Goal: Information Seeking & Learning: Get advice/opinions

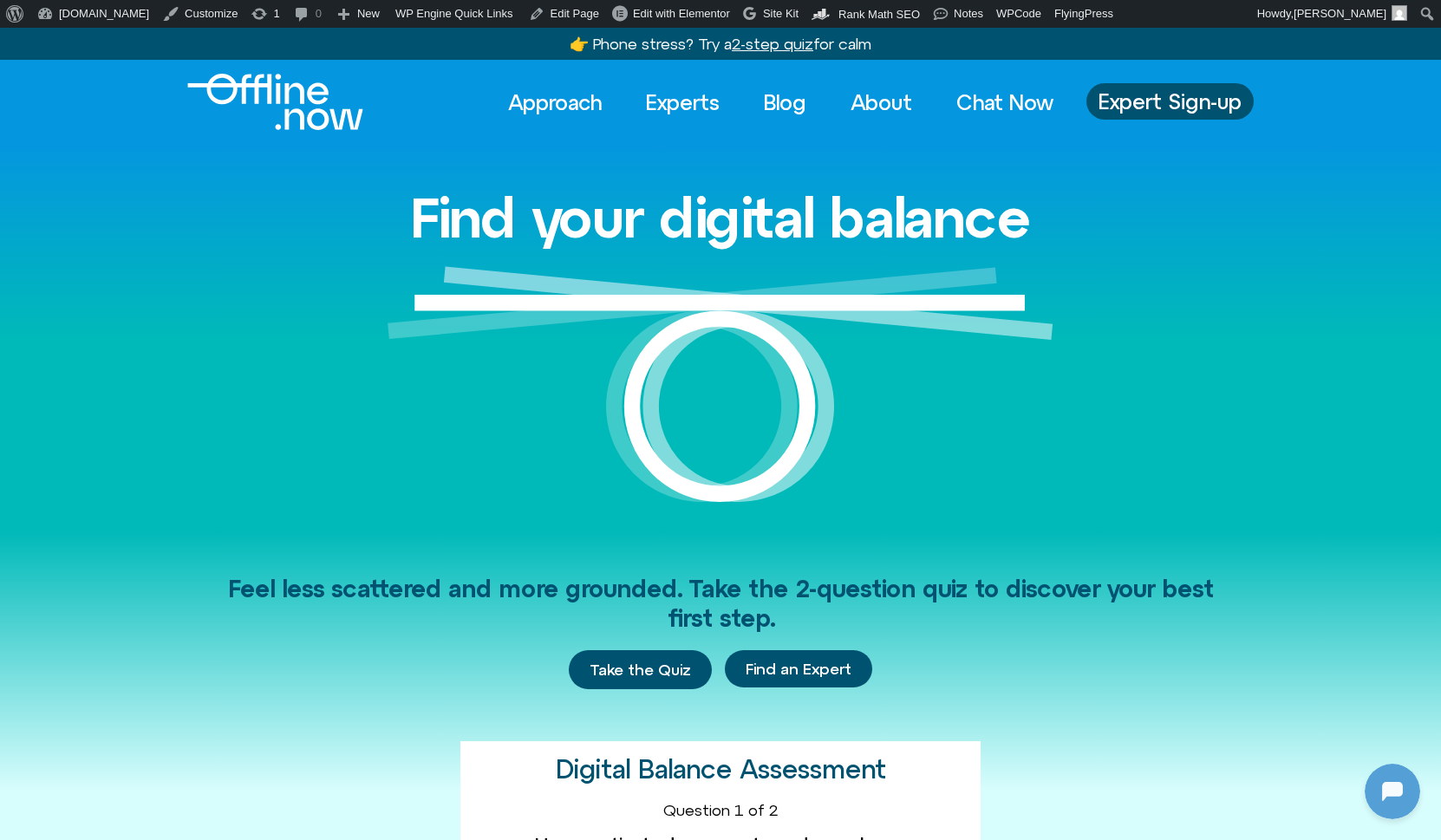
scroll to position [230, 0]
click at [688, 102] on link "Experts" at bounding box center [683, 102] width 105 height 38
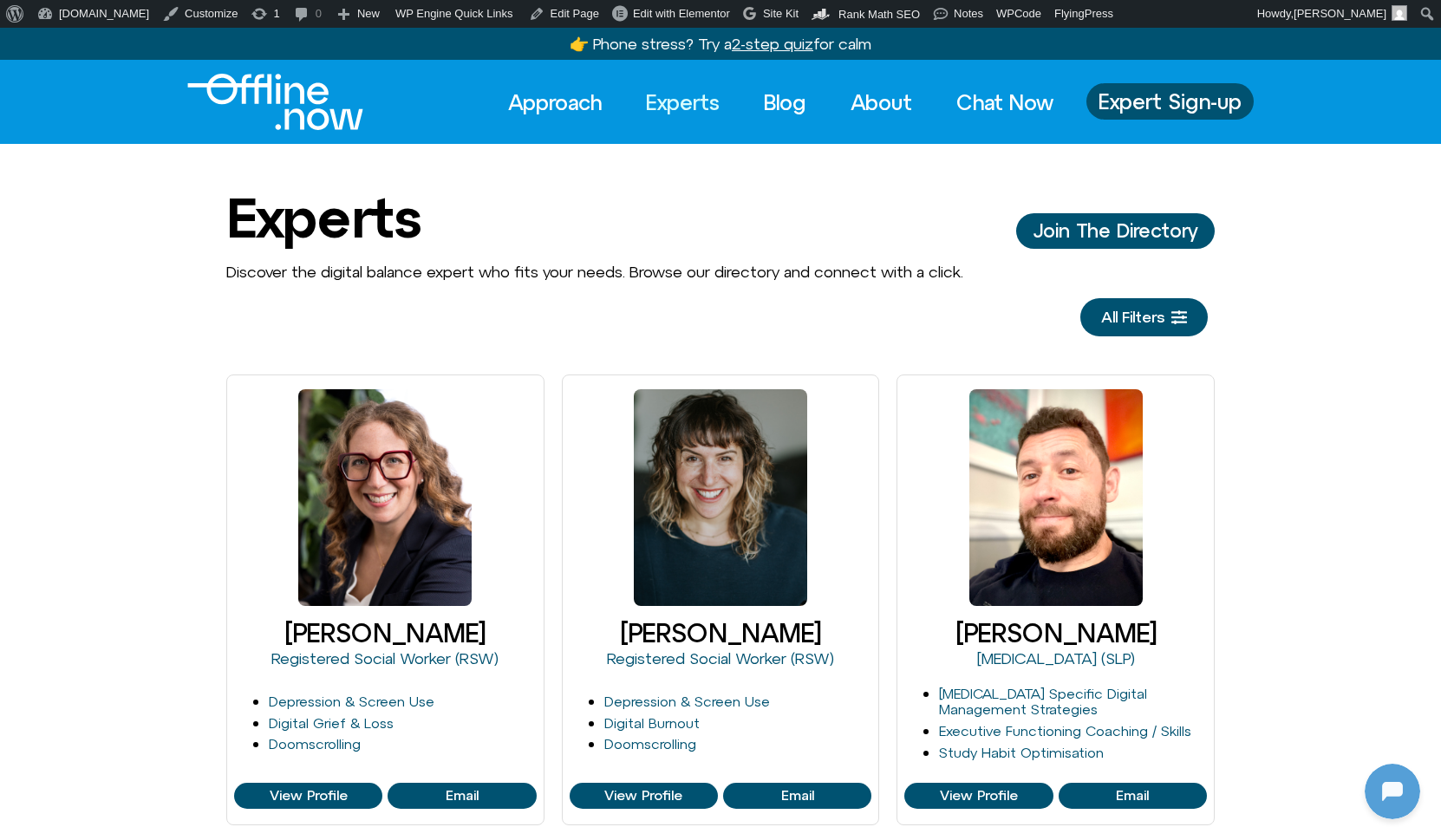
scroll to position [230, 0]
click at [775, 102] on link "Blog" at bounding box center [785, 102] width 74 height 38
click at [533, 106] on link "Approach" at bounding box center [555, 102] width 125 height 38
click at [1174, 102] on span "Expert Sign-up" at bounding box center [1170, 101] width 143 height 23
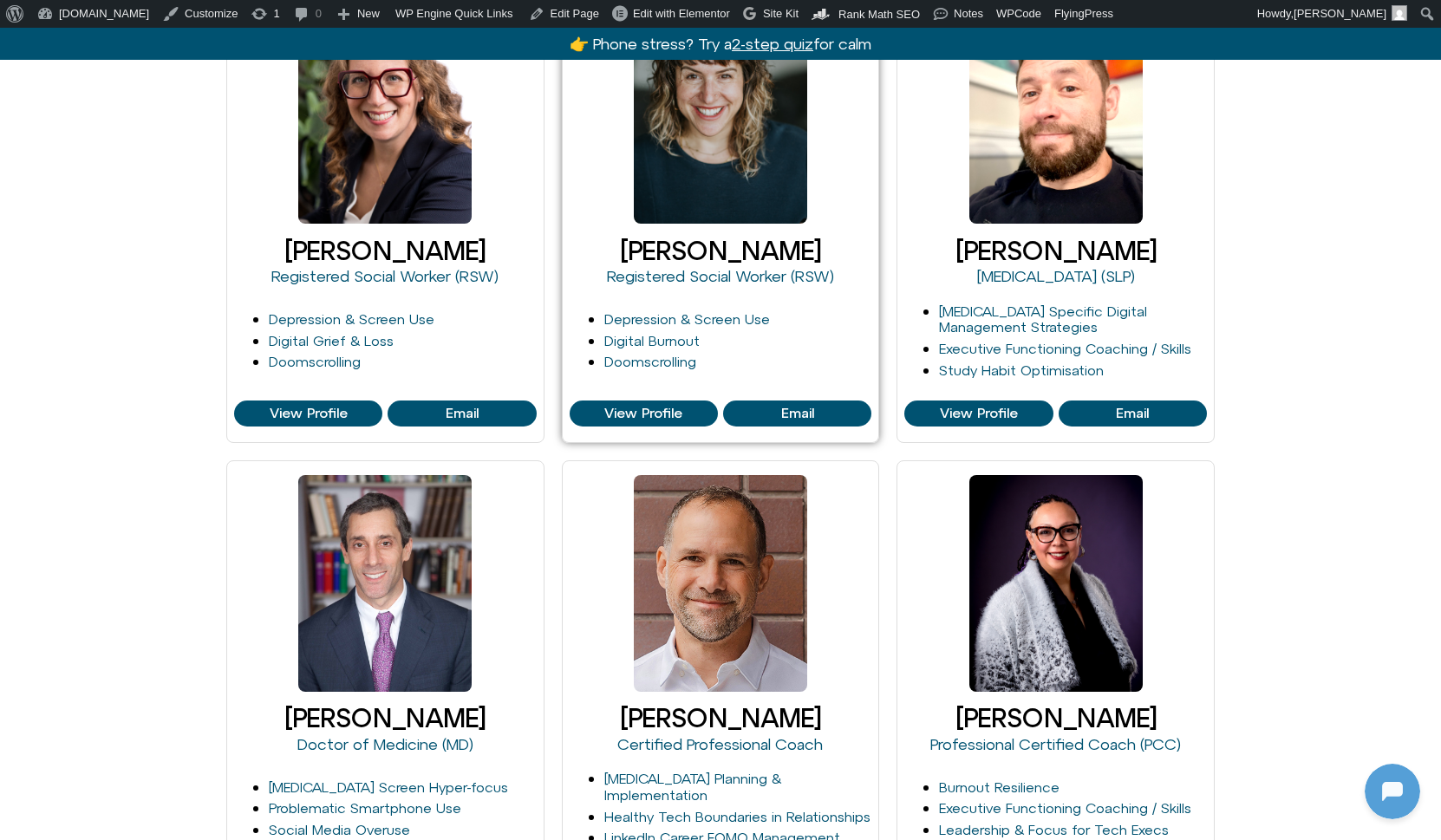
scroll to position [382, 0]
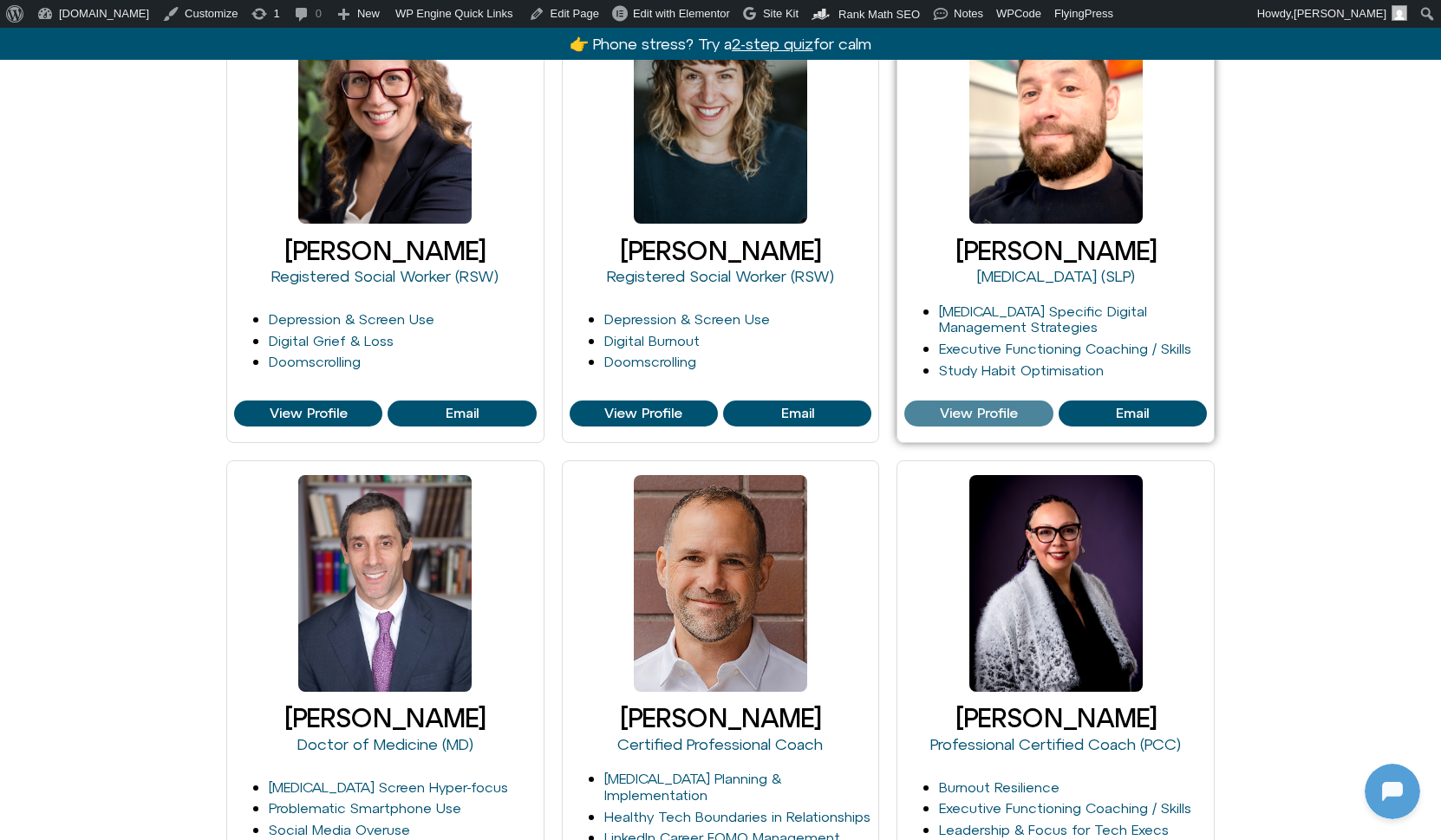
click at [987, 416] on span "View Profile" at bounding box center [979, 413] width 78 height 16
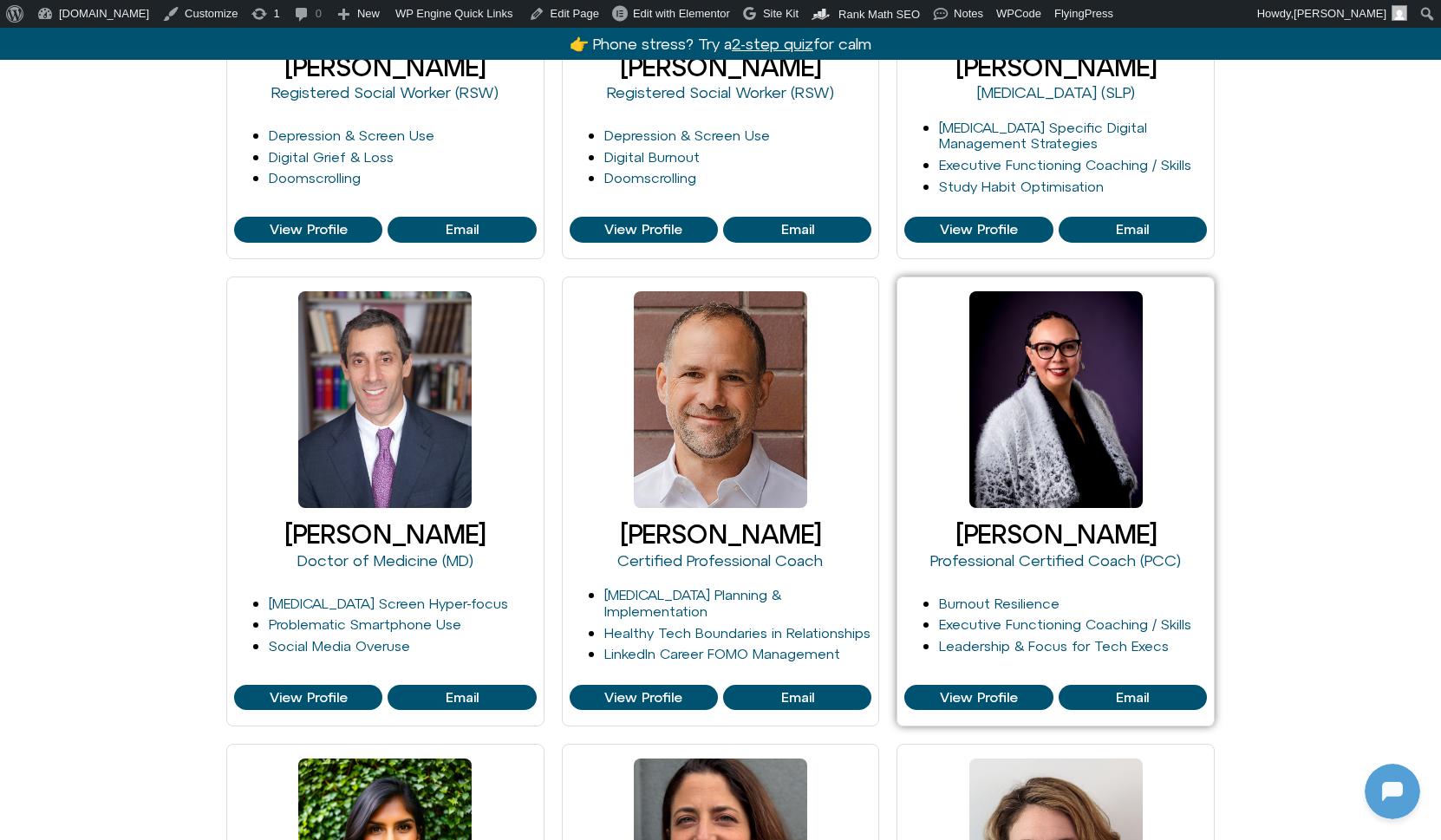
scroll to position [613, 0]
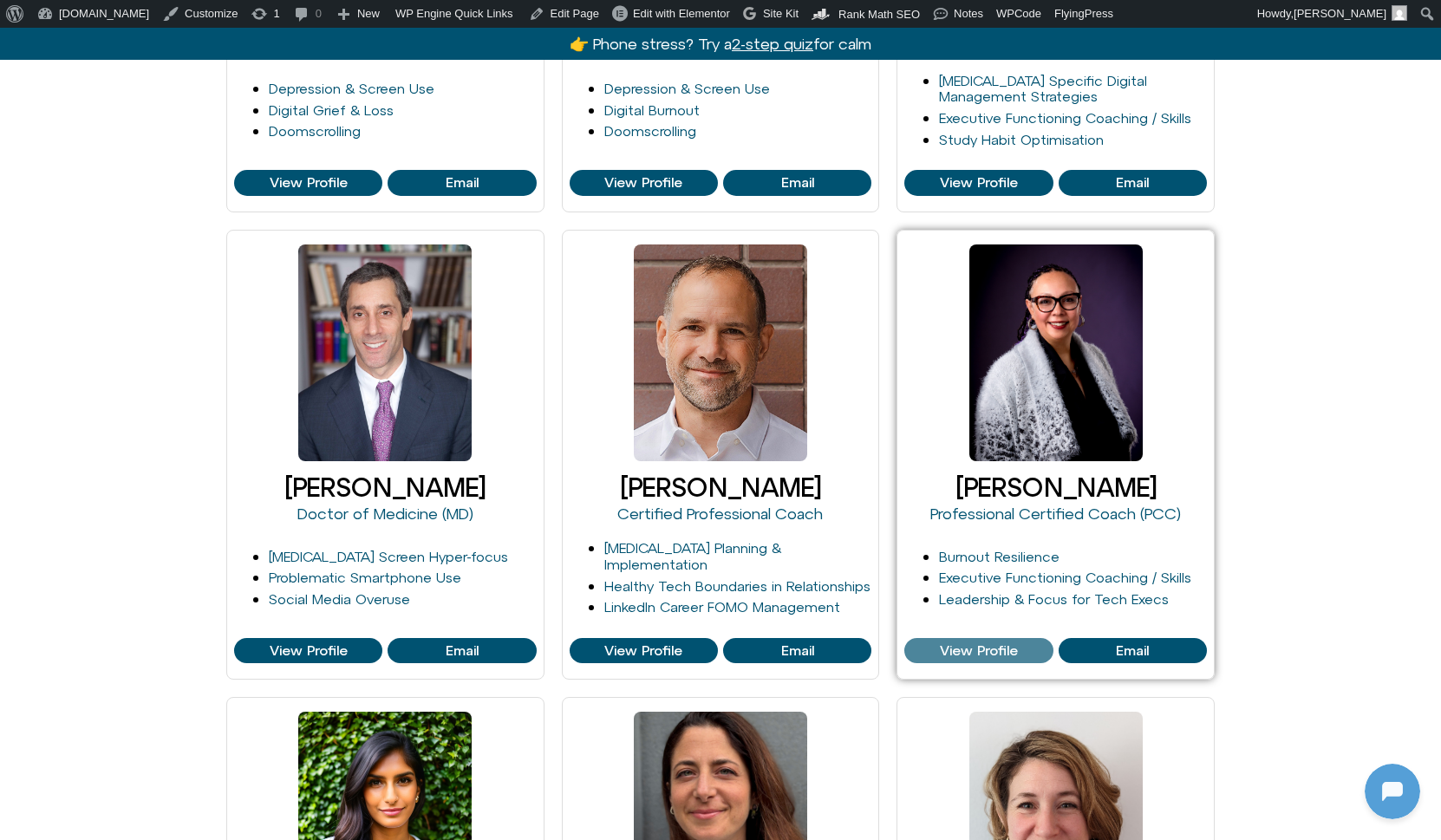
click at [959, 643] on span "View Profile" at bounding box center [979, 651] width 78 height 16
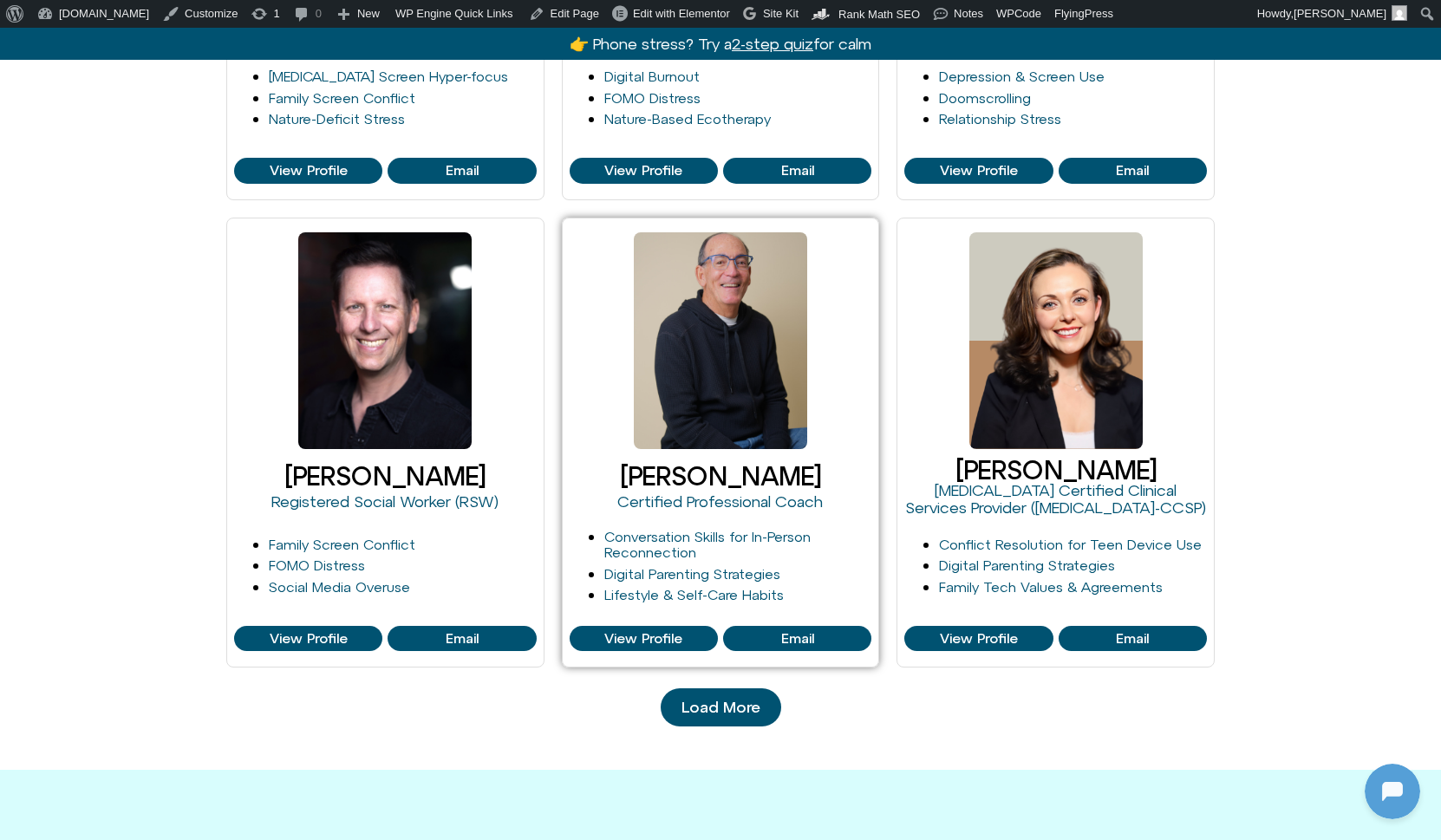
scroll to position [1599, 0]
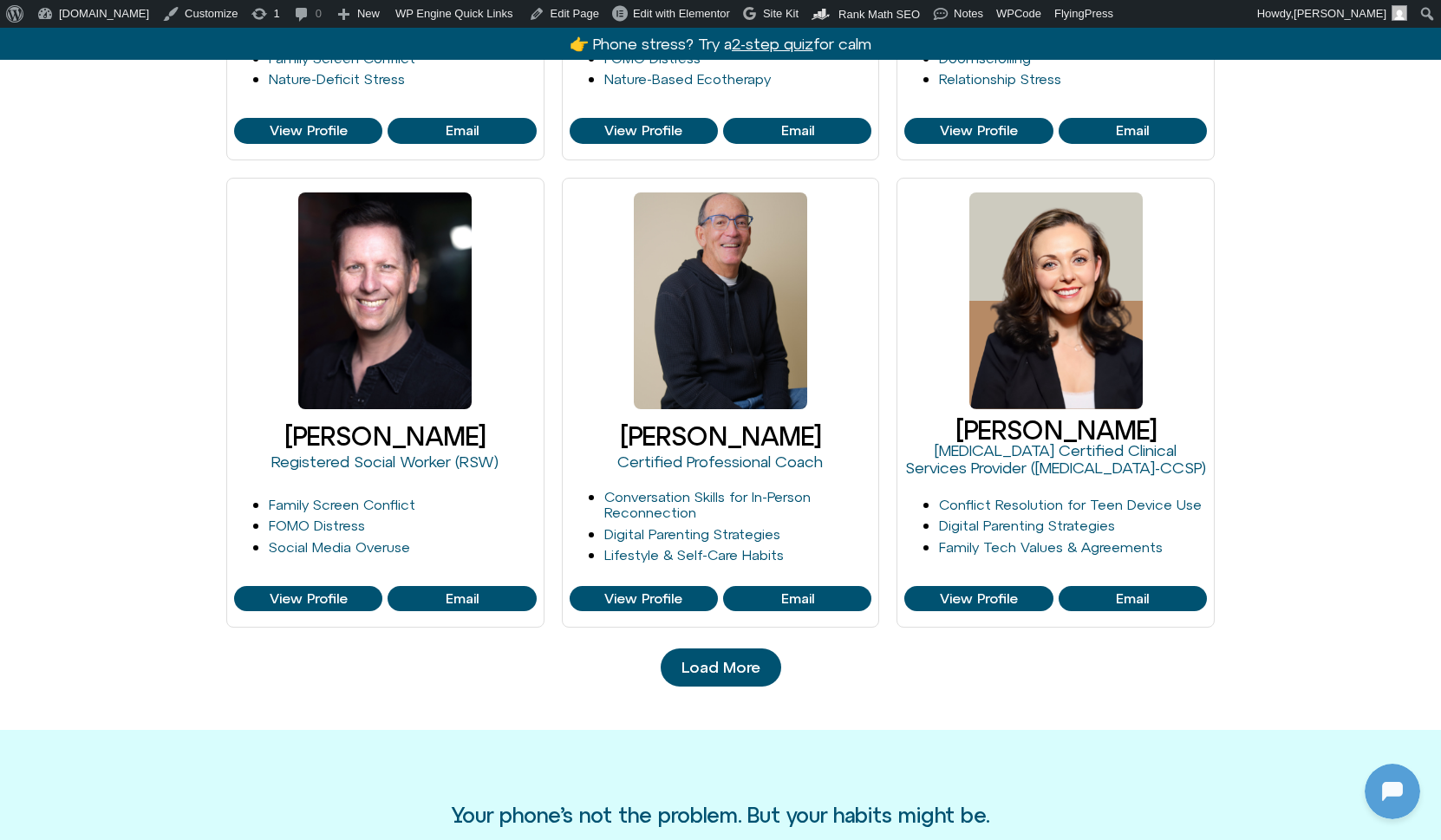
click at [732, 673] on link "Load More" at bounding box center [721, 667] width 121 height 38
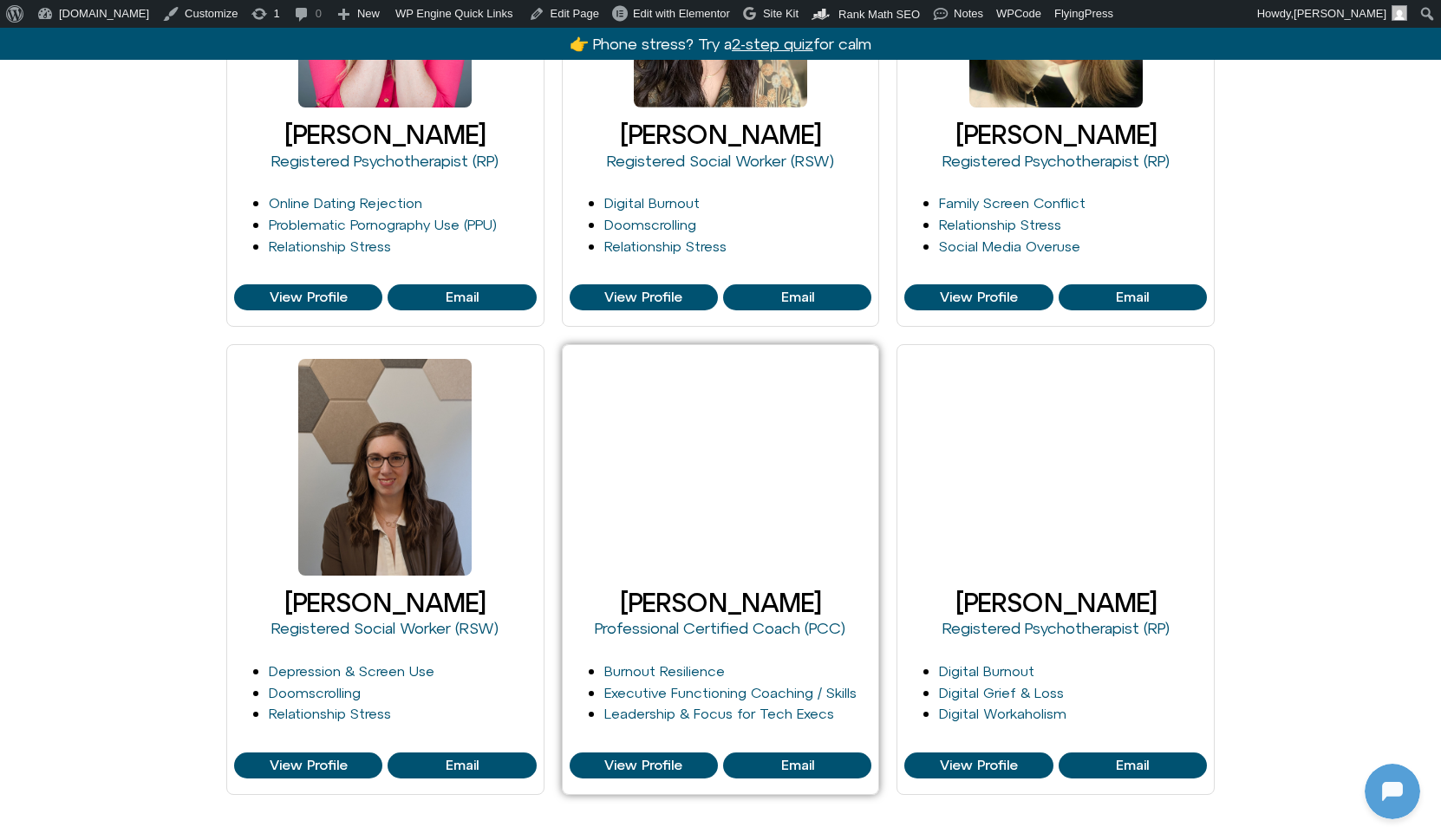
scroll to position [2366, 0]
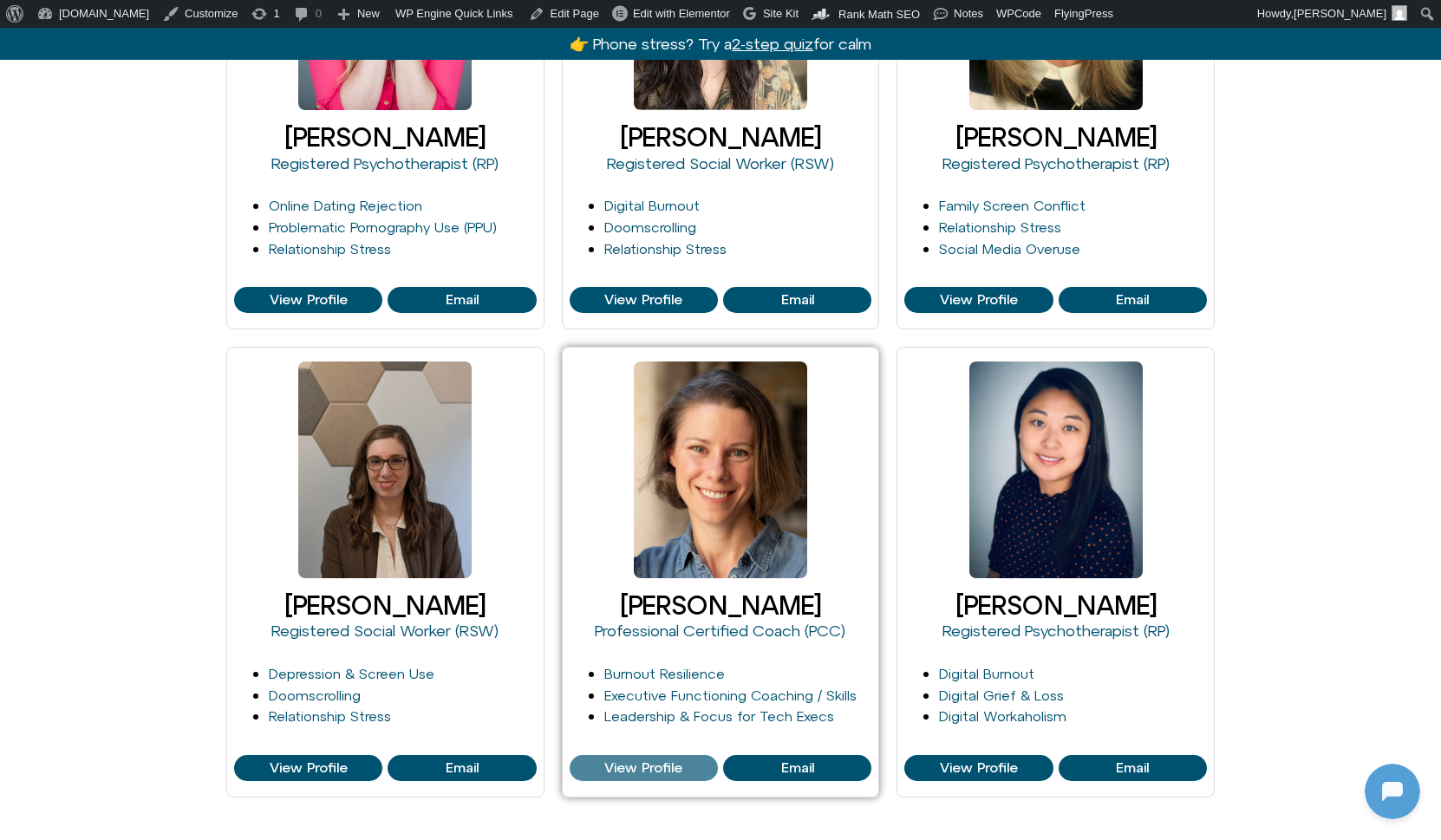
click at [639, 761] on span "View Profile" at bounding box center [643, 768] width 78 height 16
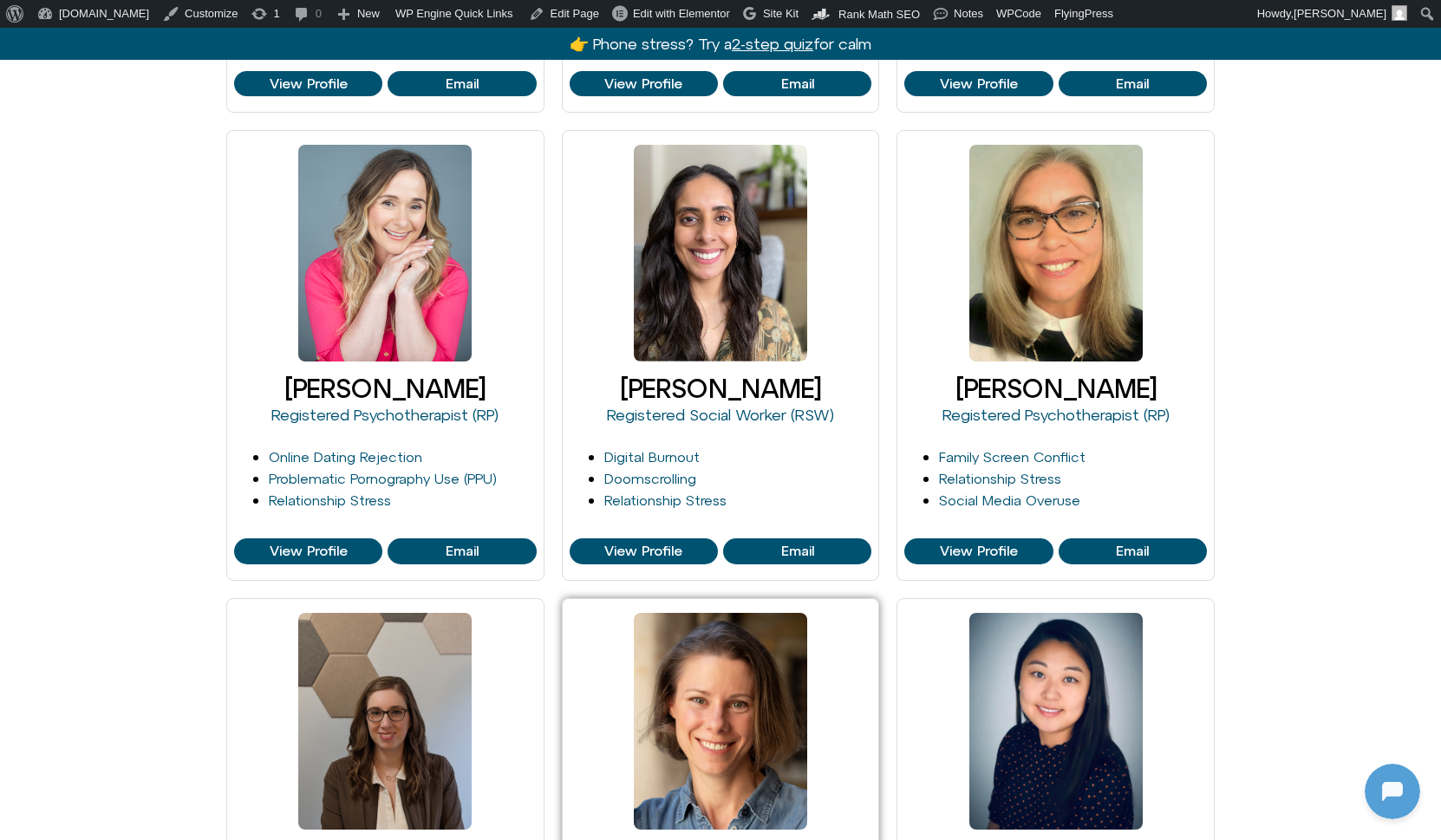
scroll to position [2098, 0]
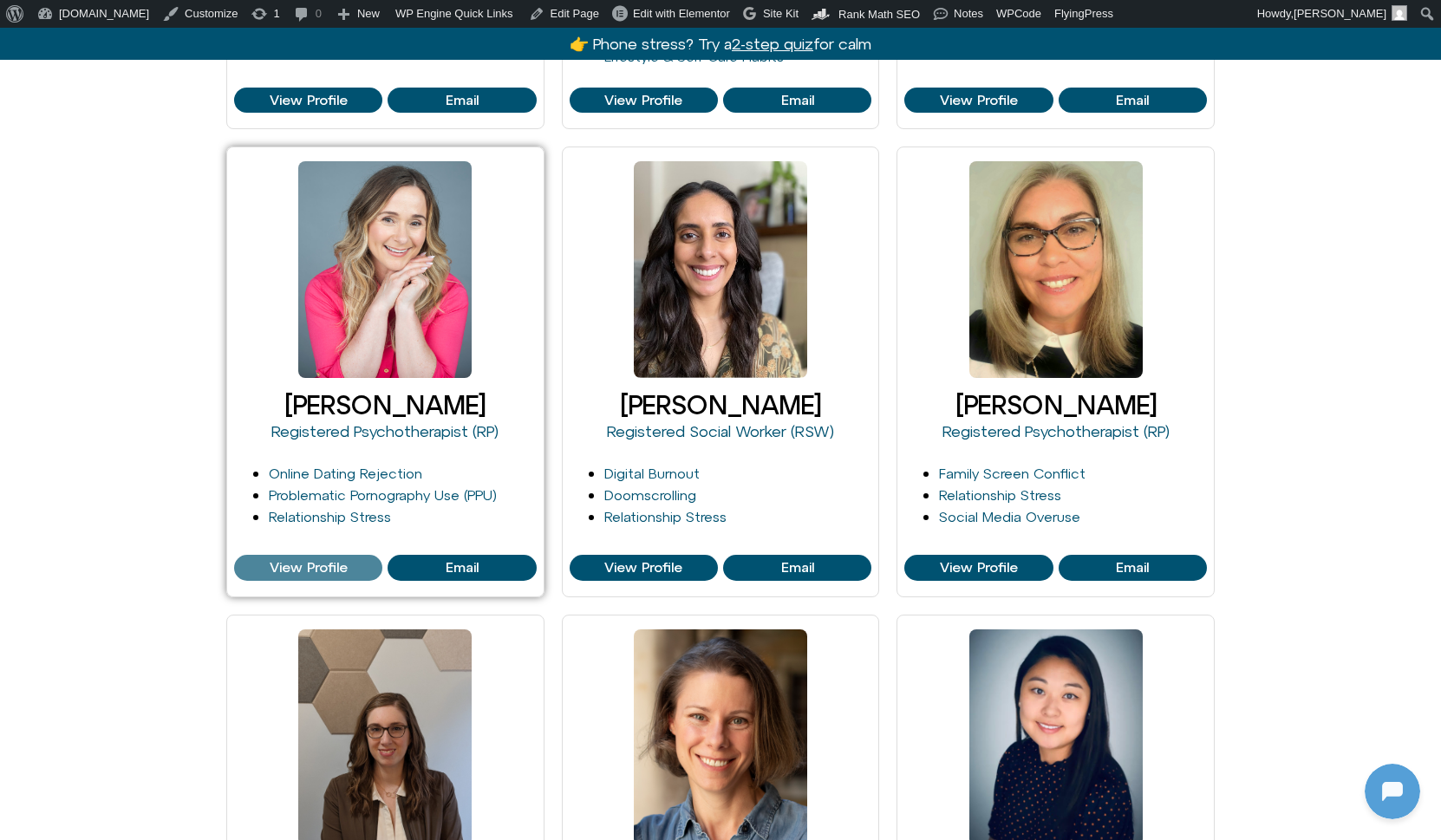
click at [325, 562] on span "View Profile" at bounding box center [309, 567] width 78 height 16
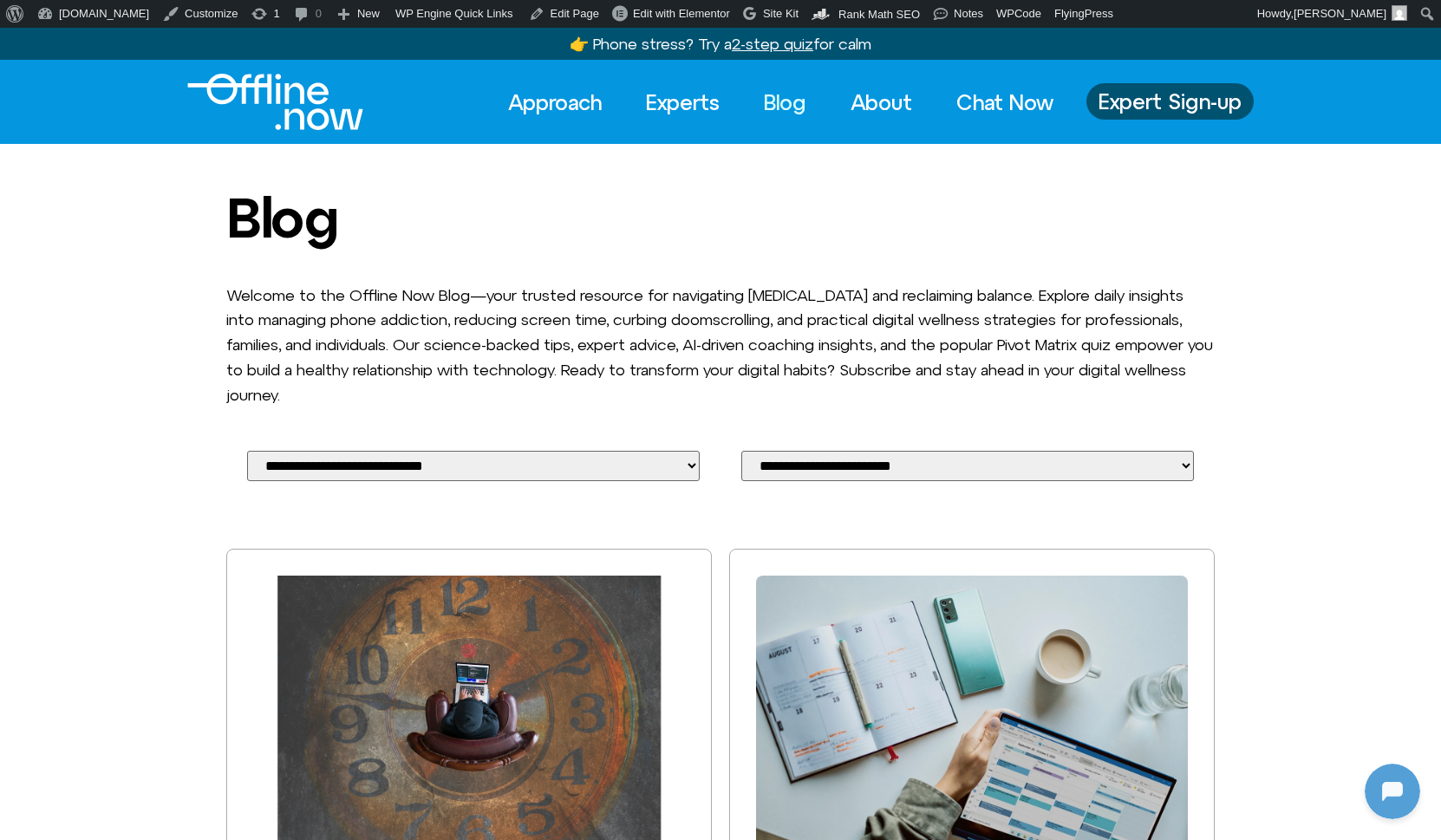
scroll to position [230, 0]
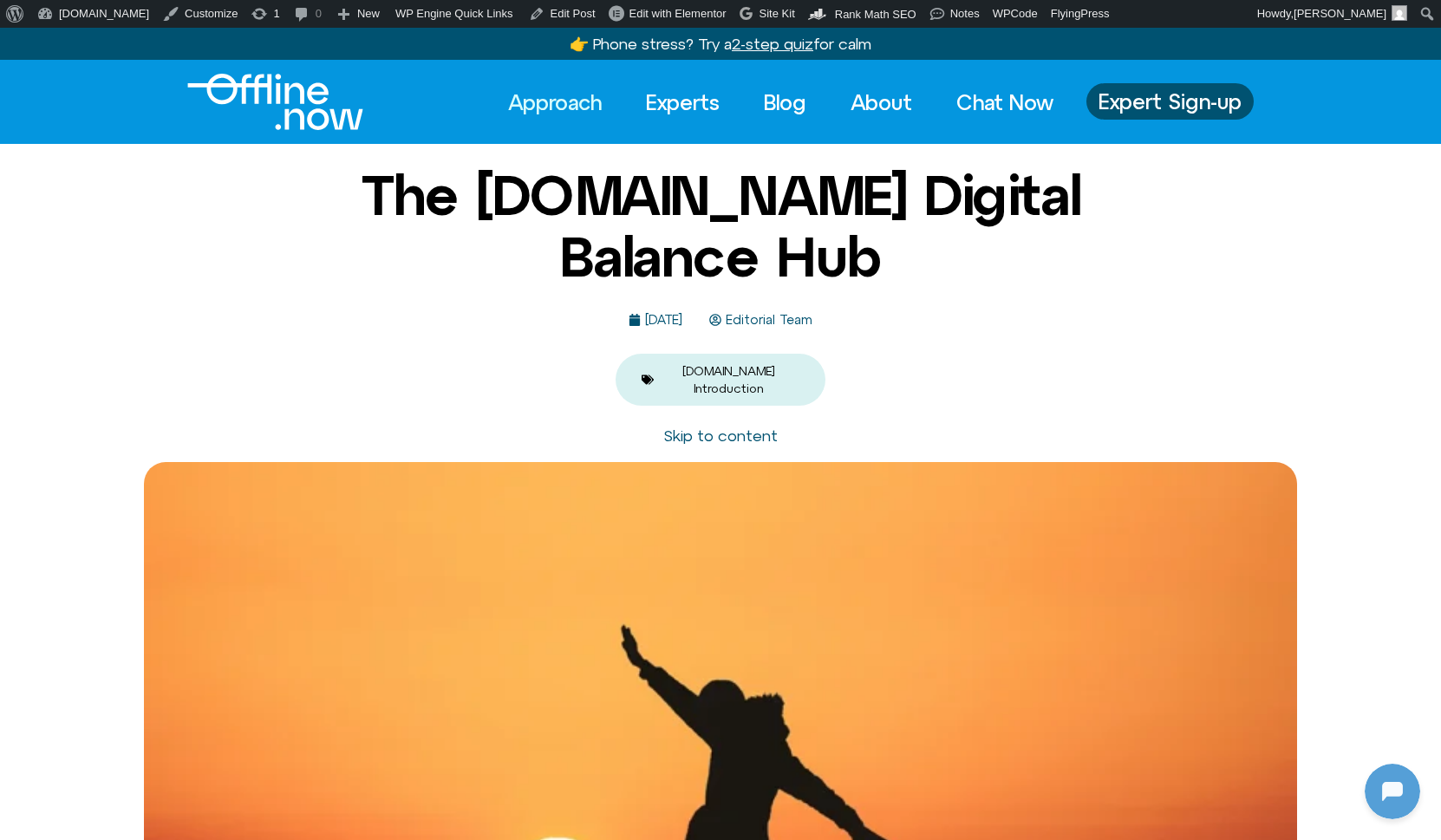
scroll to position [230, 0]
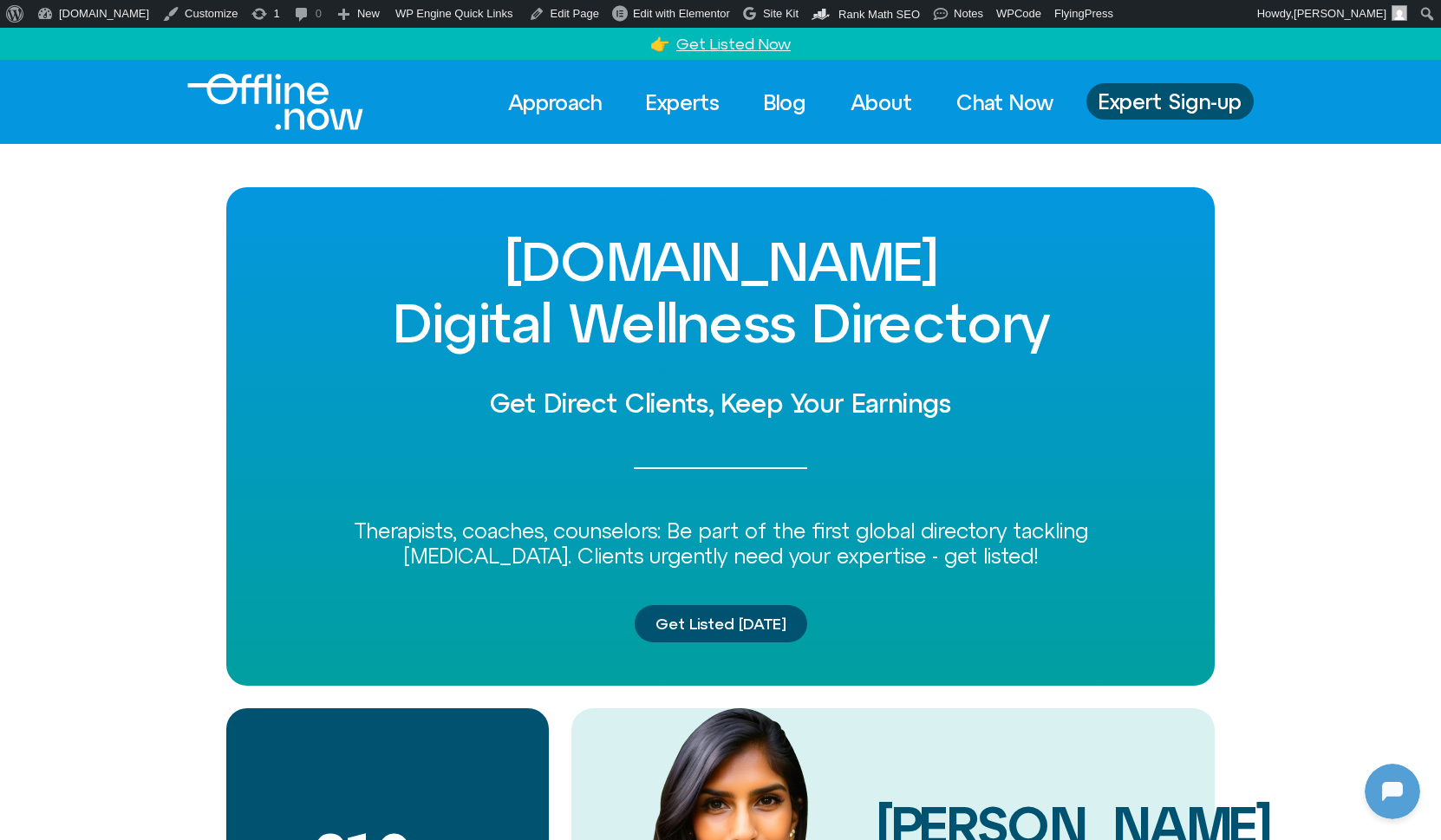
scroll to position [230, 0]
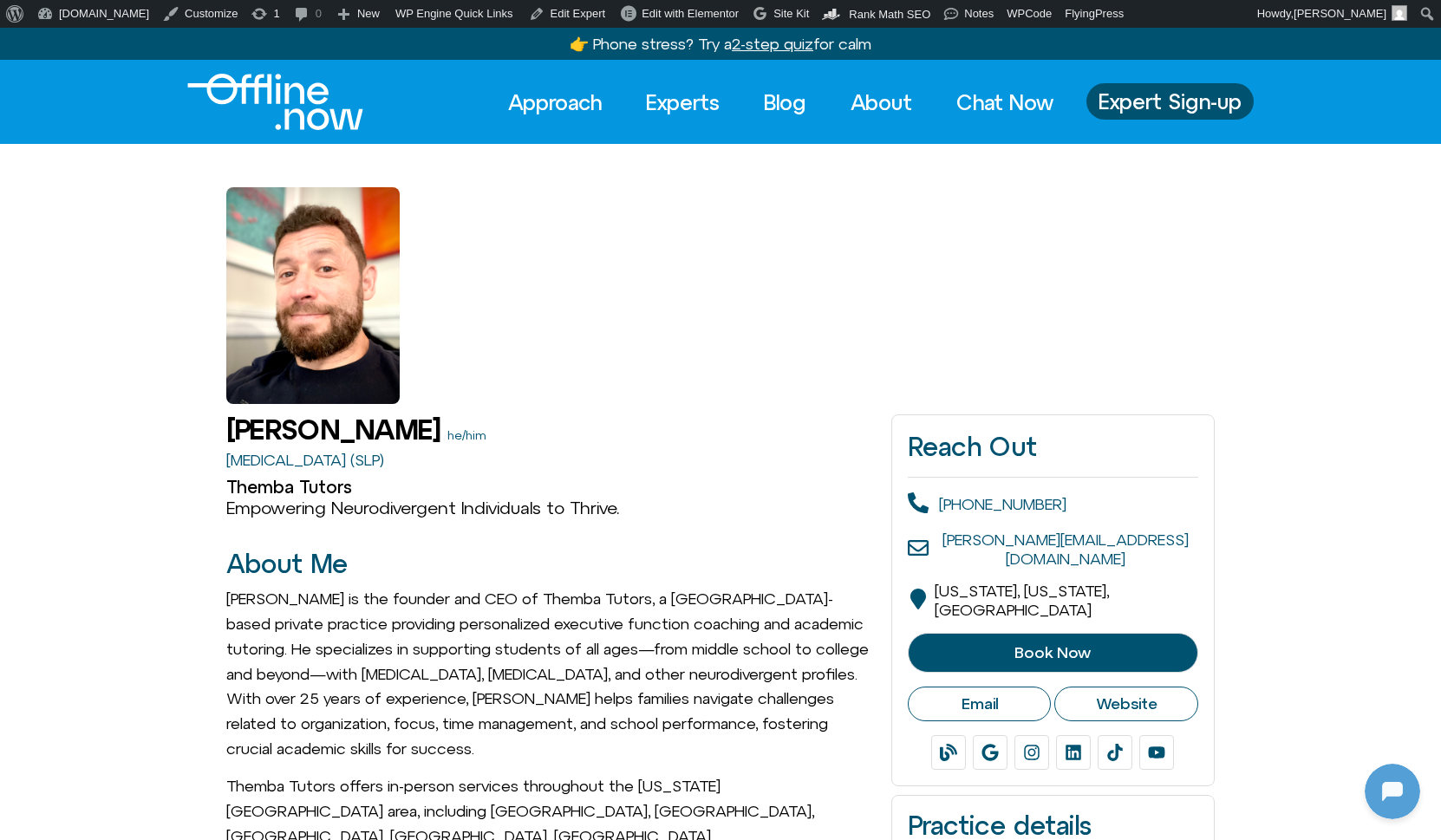
scroll to position [230, 0]
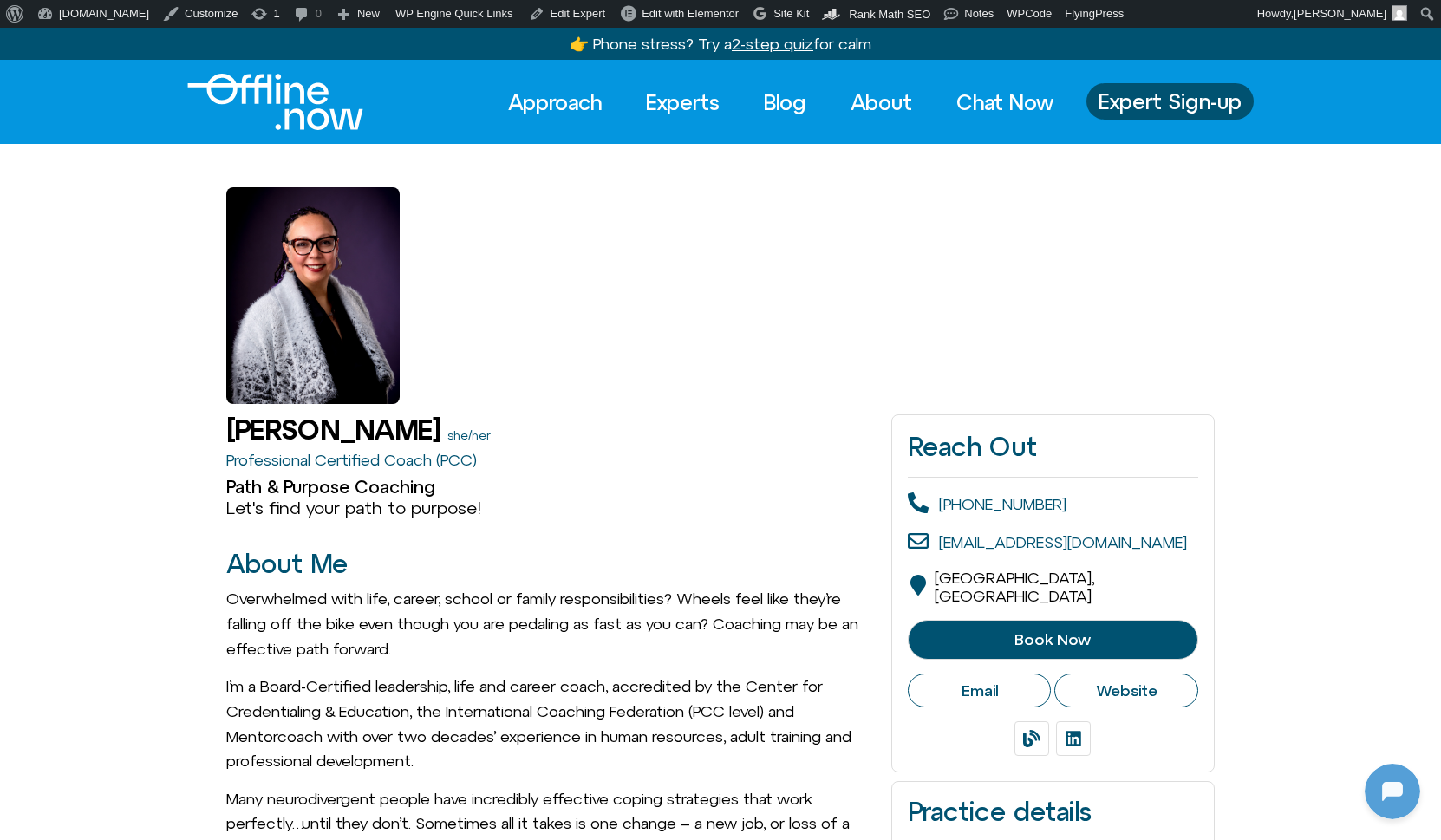
scroll to position [230, 0]
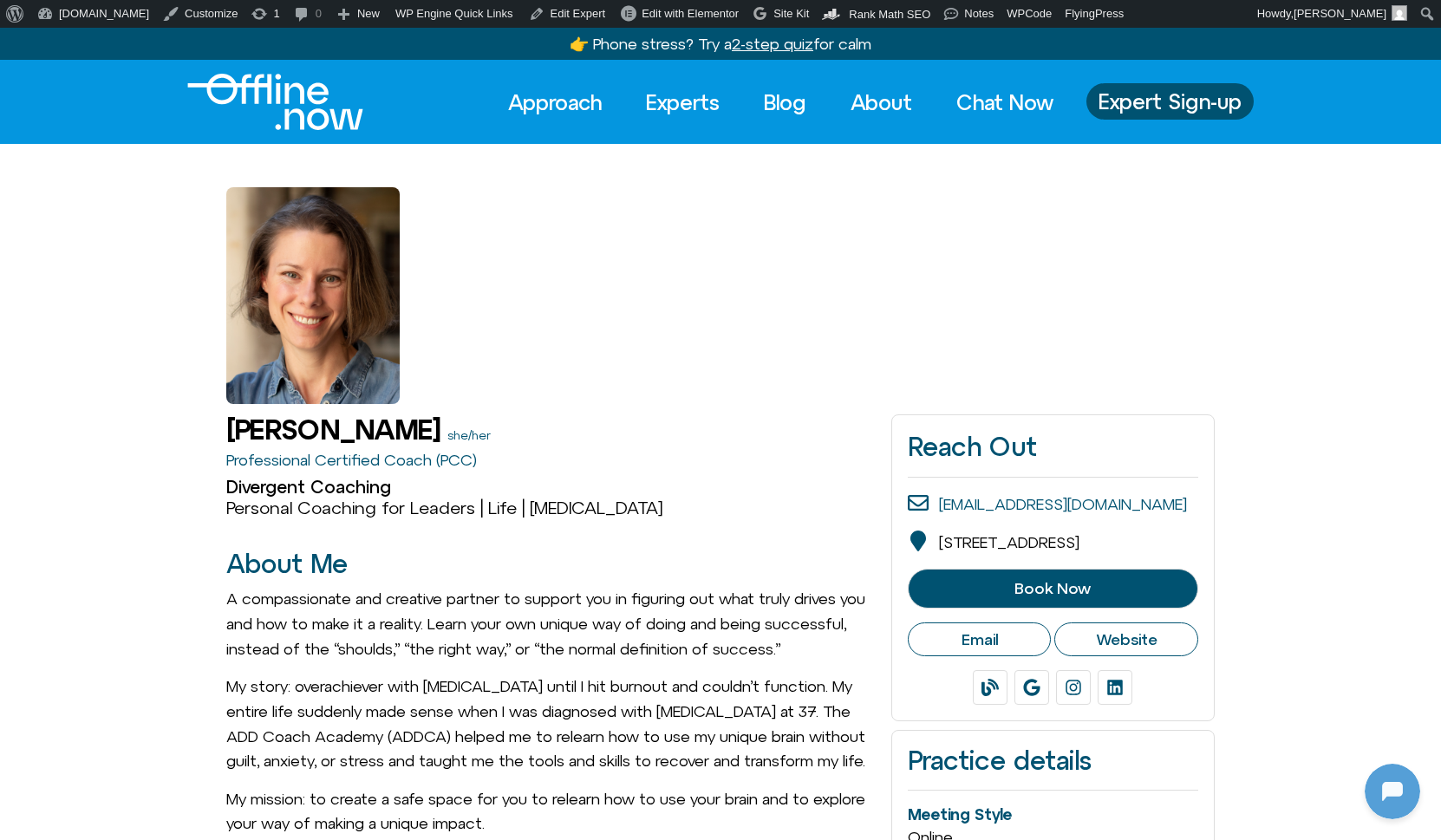
scroll to position [230, 0]
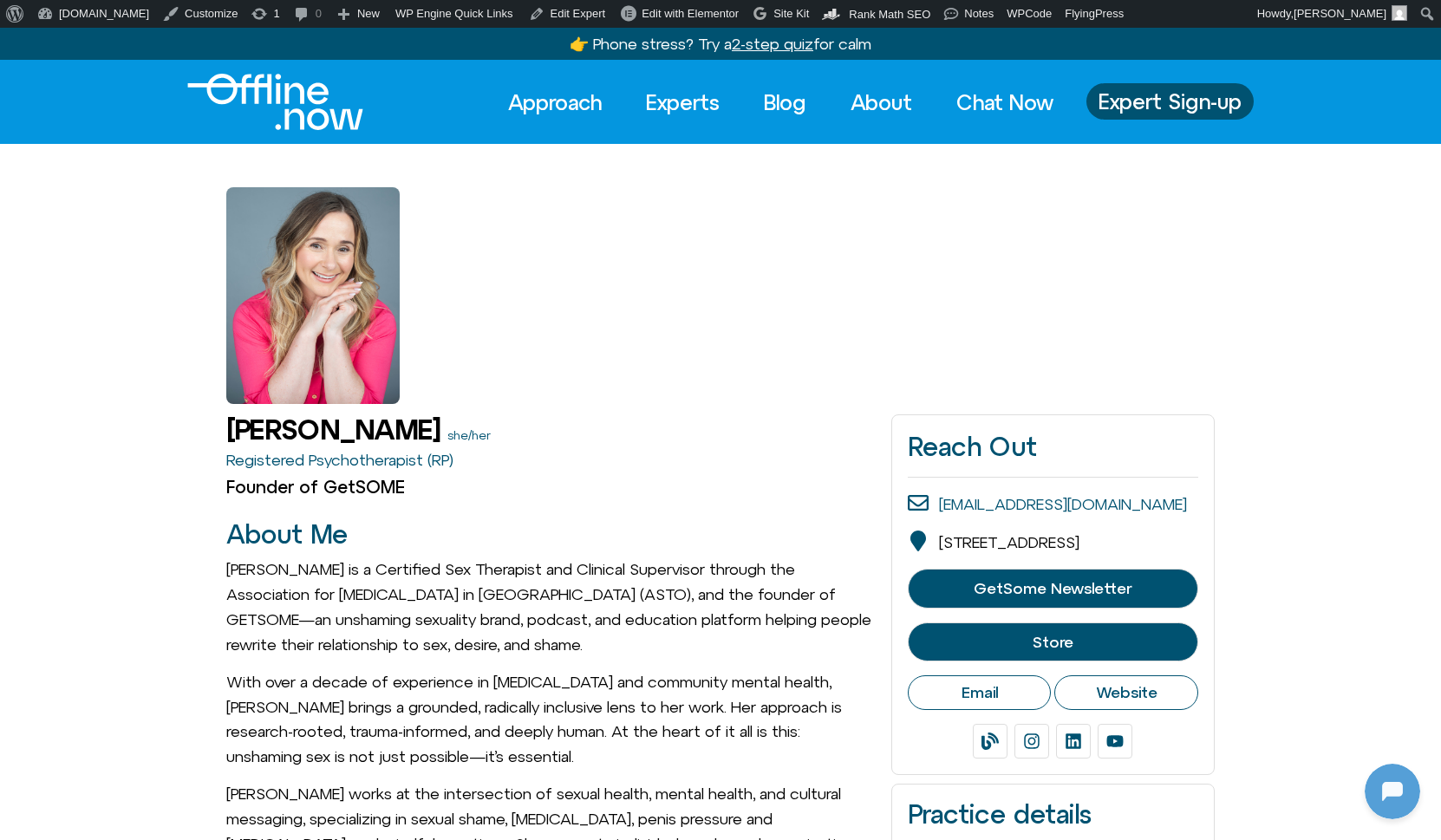
scroll to position [230, 0]
